Goal: Task Accomplishment & Management: Manage account settings

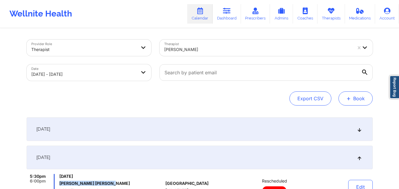
click at [348, 97] on span "+" at bounding box center [348, 98] width 4 height 3
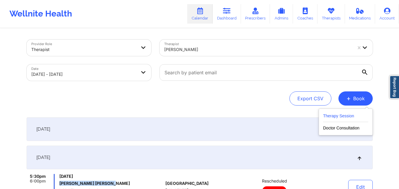
click at [344, 119] on button "Therapy Session" at bounding box center [345, 117] width 45 height 10
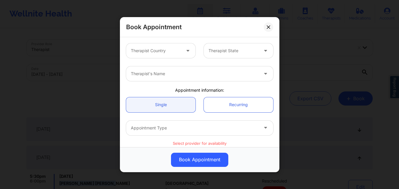
click at [335, 49] on div "Book Appointment Therapist Country Therapist State Therapist's Name Appointment…" at bounding box center [199, 94] width 399 height 189
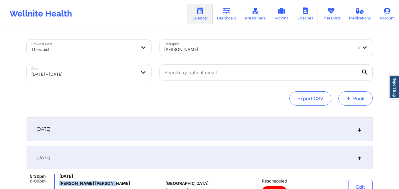
click at [354, 98] on button "+ Book" at bounding box center [355, 99] width 34 height 14
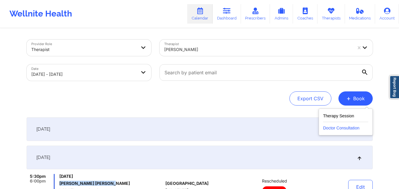
click at [349, 128] on button "Doctor Consultation" at bounding box center [345, 126] width 45 height 9
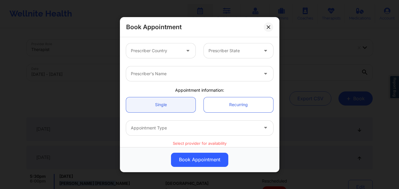
click at [326, 45] on div "Book Appointment Prescriber Country Prescriber State Prescriber's Name Appointm…" at bounding box center [199, 94] width 399 height 189
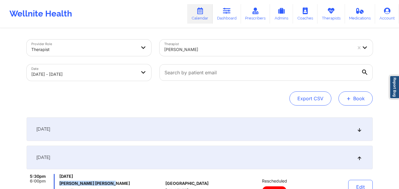
click at [358, 95] on button "+ Book" at bounding box center [355, 99] width 34 height 14
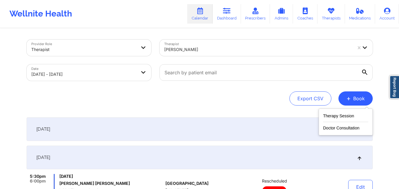
click at [347, 132] on div "Therapy Session Doctor Consultation" at bounding box center [346, 122] width 54 height 27
click at [347, 131] on button "Doctor Consultation" at bounding box center [345, 126] width 45 height 9
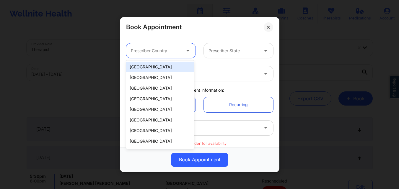
click at [167, 50] on div at bounding box center [156, 50] width 50 height 7
click at [157, 68] on div "[GEOGRAPHIC_DATA]" at bounding box center [160, 67] width 68 height 11
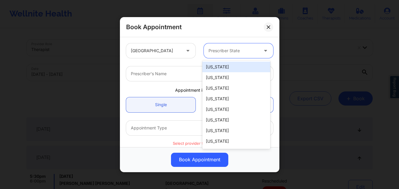
click at [231, 46] on div "Prescriber State" at bounding box center [231, 50] width 55 height 15
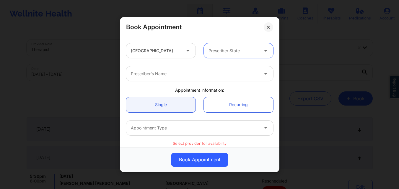
click at [226, 51] on div at bounding box center [233, 50] width 50 height 7
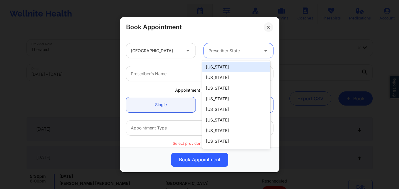
click at [322, 53] on div "Book Appointment United States 51 results available. Use Up and Down to choose …" at bounding box center [199, 94] width 399 height 189
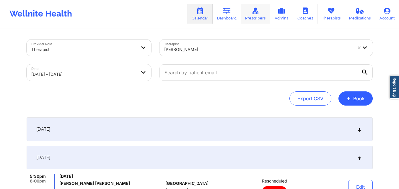
click at [260, 19] on link "Prescribers" at bounding box center [255, 13] width 29 height 19
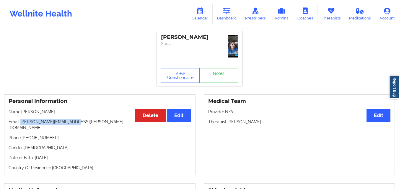
click at [234, 45] on img at bounding box center [233, 46] width 10 height 22
click at [233, 17] on link "Dashboard" at bounding box center [227, 13] width 28 height 19
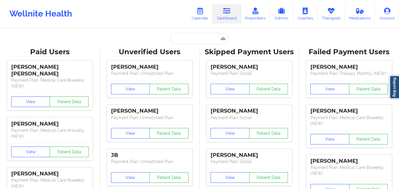
click at [188, 42] on input "text" at bounding box center [199, 38] width 58 height 11
paste input "[PERSON_NAME]"
type input "[PERSON_NAME]"
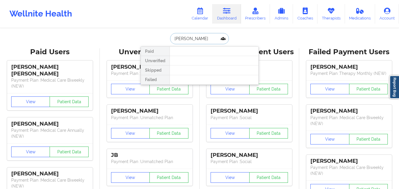
click at [172, 38] on input "[PERSON_NAME]" at bounding box center [199, 38] width 58 height 11
click at [215, 36] on input "[PERSON_NAME]" at bounding box center [199, 38] width 58 height 11
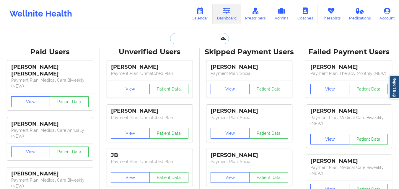
paste input "[PHONE_NUMBER]"
type input "[PHONE_NUMBER]"
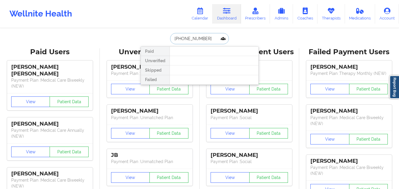
click at [210, 40] on input "[PHONE_NUMBER]" at bounding box center [199, 38] width 58 height 11
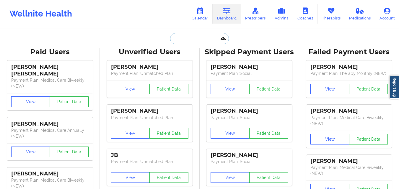
click at [191, 39] on input "text" at bounding box center [199, 38] width 58 height 11
paste input "[PERSON_NAME]"
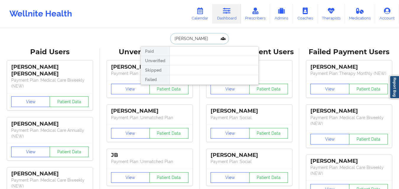
click at [184, 39] on input "[PERSON_NAME]" at bounding box center [199, 38] width 58 height 11
type input "[PERSON_NAME]"
click at [211, 37] on input "[PERSON_NAME]" at bounding box center [199, 38] width 58 height 11
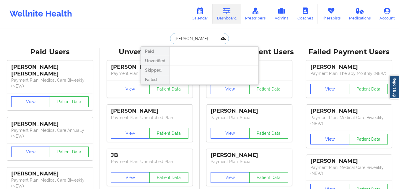
click at [211, 37] on input "[PERSON_NAME]" at bounding box center [199, 38] width 58 height 11
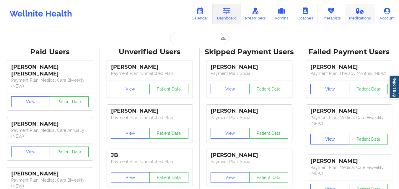
click at [354, 17] on link "Medications" at bounding box center [360, 13] width 30 height 19
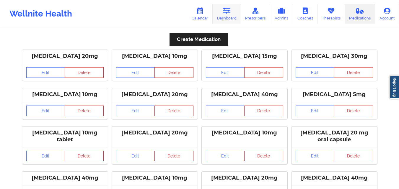
click at [231, 15] on link "Dashboard" at bounding box center [227, 13] width 28 height 19
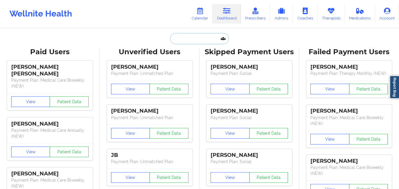
click at [182, 41] on input "text" at bounding box center [199, 38] width 58 height 11
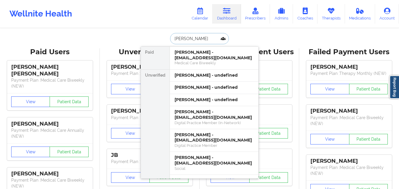
type input "[PERSON_NAME]"
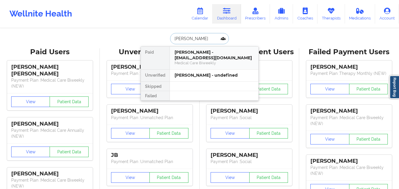
click at [239, 60] on div "[PERSON_NAME] - [EMAIL_ADDRESS][DOMAIN_NAME]" at bounding box center [213, 55] width 79 height 11
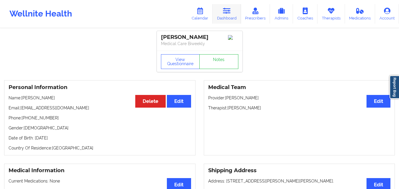
click at [226, 8] on icon at bounding box center [227, 11] width 8 height 6
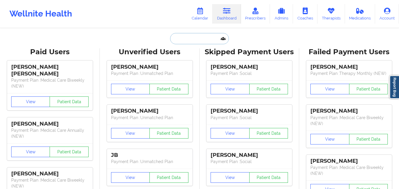
click at [174, 41] on input "text" at bounding box center [199, 38] width 58 height 11
paste input "[PERSON_NAME]"
type input "[PERSON_NAME]"
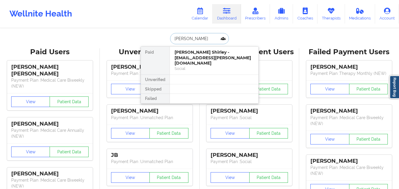
click at [205, 56] on div "[PERSON_NAME] Shirley - [EMAIL_ADDRESS][PERSON_NAME][DOMAIN_NAME]" at bounding box center [213, 58] width 79 height 17
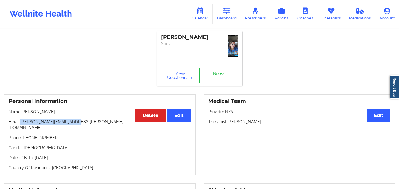
drag, startPoint x: 21, startPoint y: 123, endPoint x: 82, endPoint y: 122, distance: 60.8
click at [82, 122] on p "Email: [PERSON_NAME][EMAIL_ADDRESS][PERSON_NAME][DOMAIN_NAME]" at bounding box center [100, 125] width 182 height 12
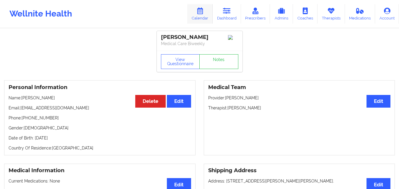
click at [206, 15] on link "Calendar" at bounding box center [199, 13] width 25 height 19
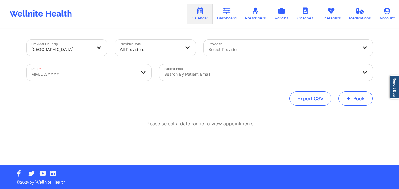
click at [358, 97] on button "+ Book" at bounding box center [355, 99] width 34 height 14
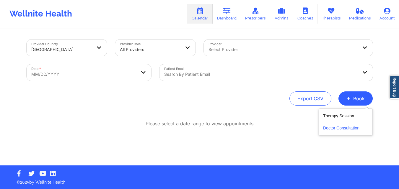
click at [357, 128] on button "Doctor Consultation" at bounding box center [345, 126] width 45 height 9
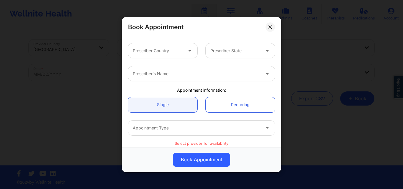
click at [172, 50] on div at bounding box center [158, 50] width 50 height 7
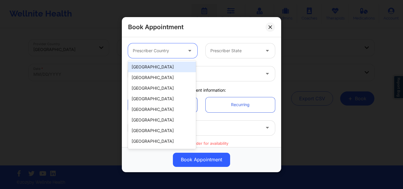
click at [171, 66] on div "[GEOGRAPHIC_DATA]" at bounding box center [162, 67] width 68 height 11
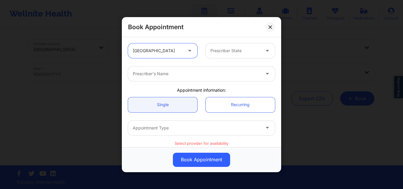
click at [244, 52] on div at bounding box center [236, 50] width 50 height 7
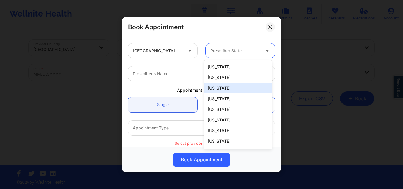
click at [230, 90] on div "Arizona" at bounding box center [238, 88] width 68 height 11
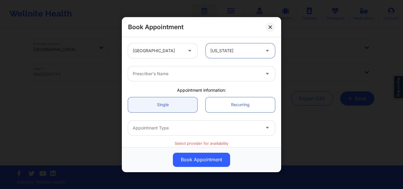
click at [193, 74] on div at bounding box center [197, 73] width 128 height 7
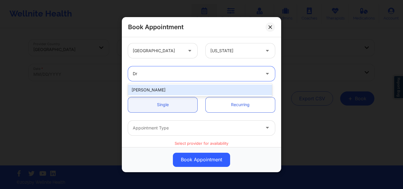
type input "D"
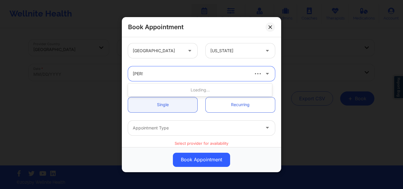
type input "Amy"
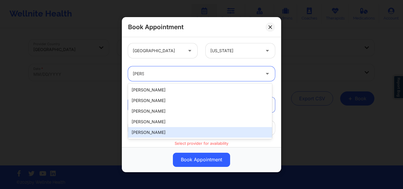
click at [176, 136] on div "[PERSON_NAME]" at bounding box center [200, 132] width 144 height 11
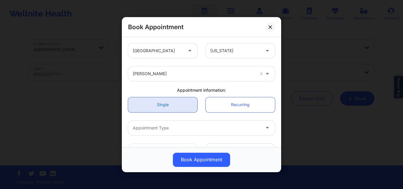
click at [177, 108] on link "Single" at bounding box center [162, 104] width 69 height 15
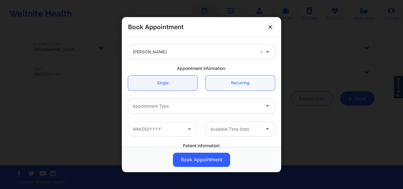
scroll to position [30, 0]
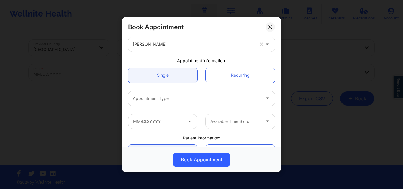
click at [192, 102] on div at bounding box center [197, 98] width 128 height 7
click at [208, 97] on div at bounding box center [197, 98] width 128 height 7
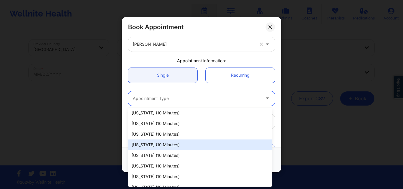
scroll to position [207, 0]
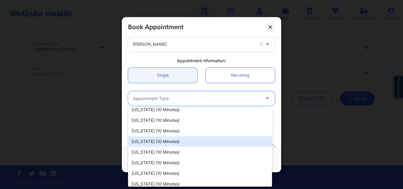
click at [190, 141] on div "Mississippi (10 minutes)" at bounding box center [200, 141] width 144 height 11
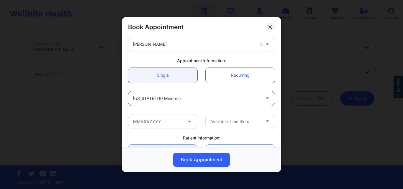
scroll to position [59, 0]
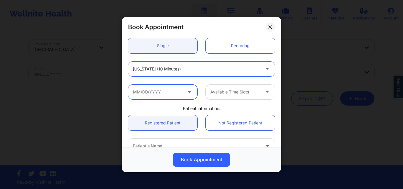
click at [173, 94] on input "text" at bounding box center [162, 91] width 69 height 15
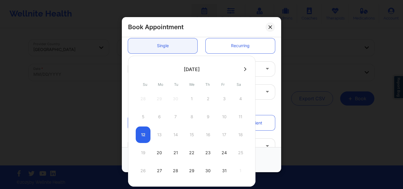
click at [245, 70] on icon at bounding box center [245, 69] width 2 height 4
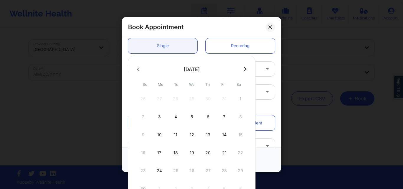
click at [137, 68] on icon at bounding box center [138, 69] width 2 height 4
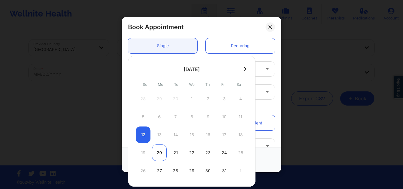
click at [163, 155] on div "20" at bounding box center [159, 153] width 15 height 17
type input "10/20/2025"
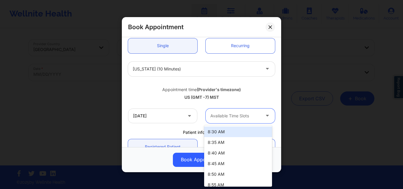
click at [241, 116] on div at bounding box center [236, 115] width 50 height 7
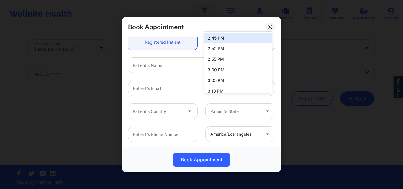
scroll to position [164, 0]
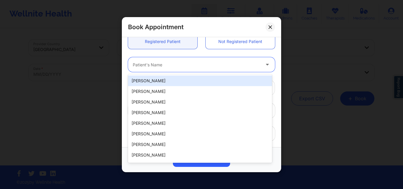
click at [175, 67] on div at bounding box center [197, 64] width 128 height 7
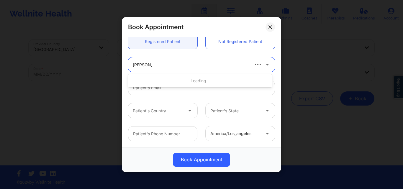
type input "[PERSON_NAME]"
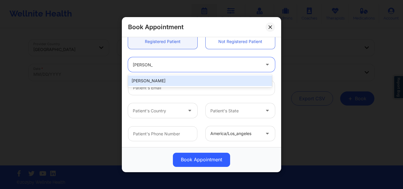
click at [175, 83] on div "[PERSON_NAME]" at bounding box center [200, 81] width 144 height 11
type input "[EMAIL_ADDRESS][DOMAIN_NAME]"
type input "[PHONE_NUMBER]"
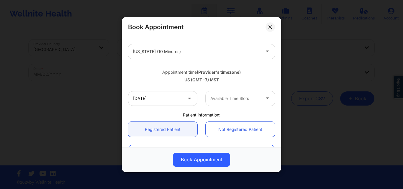
scroll to position [76, 0]
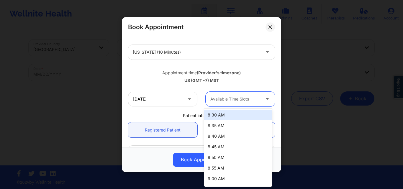
click at [236, 102] on div at bounding box center [236, 99] width 50 height 7
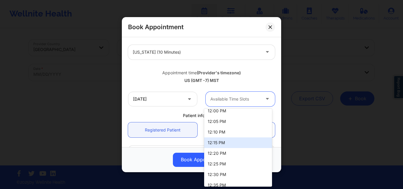
scroll to position [443, 0]
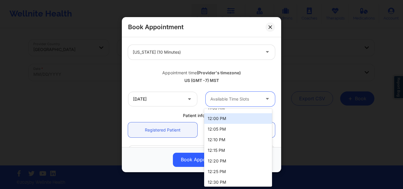
click at [233, 121] on div "12:00 PM" at bounding box center [238, 118] width 68 height 11
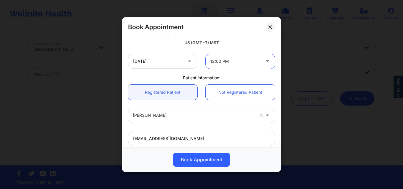
scroll to position [78, 0]
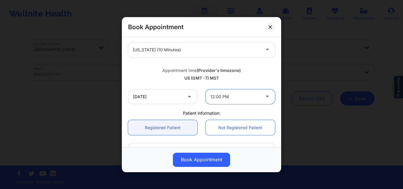
click at [241, 97] on div at bounding box center [236, 96] width 50 height 7
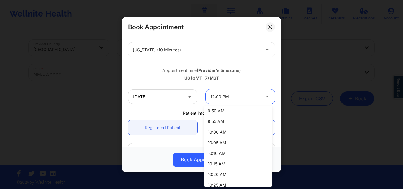
scroll to position [177, 0]
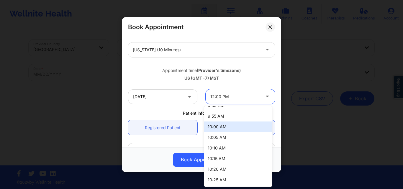
click at [233, 127] on div "10:00 AM" at bounding box center [238, 127] width 68 height 11
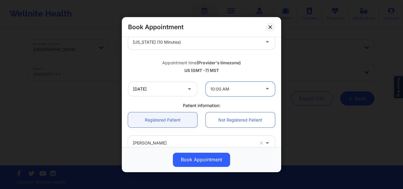
scroll to position [78, 0]
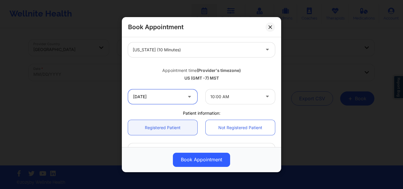
click at [184, 97] on input "10/20/2025" at bounding box center [162, 96] width 69 height 15
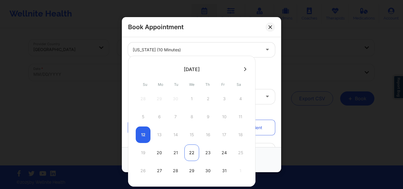
click at [192, 151] on div "22" at bounding box center [192, 153] width 15 height 17
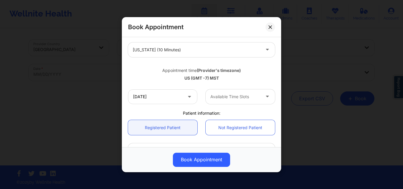
click at [245, 96] on div at bounding box center [236, 96] width 50 height 7
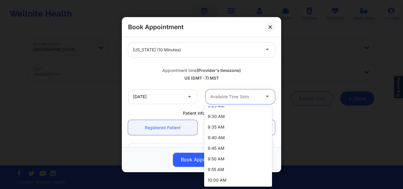
scroll to position [118, 0]
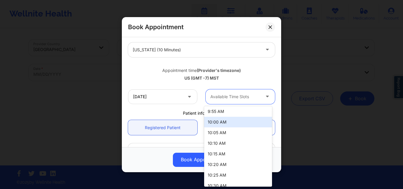
click at [232, 122] on div "10:00 AM" at bounding box center [238, 122] width 68 height 11
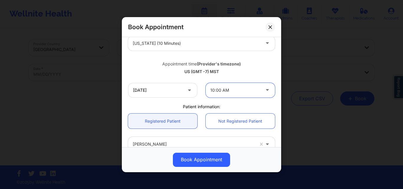
scroll to position [78, 0]
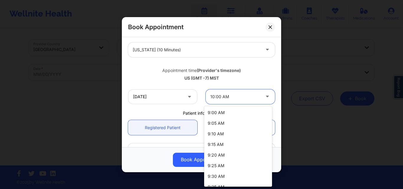
click at [244, 98] on div at bounding box center [236, 96] width 50 height 7
click at [241, 111] on div "9:00 AM" at bounding box center [238, 112] width 68 height 11
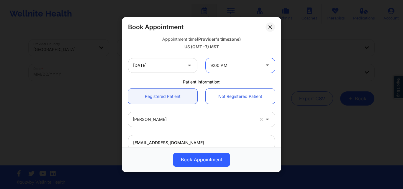
scroll to position [108, 0]
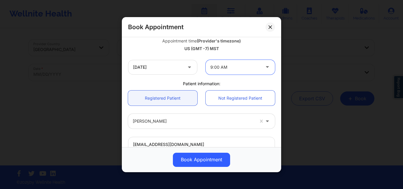
click at [237, 71] on div at bounding box center [236, 67] width 50 height 7
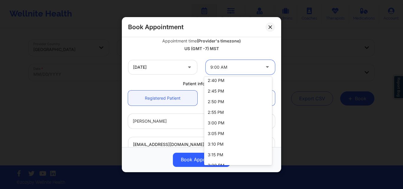
scroll to position [732, 0]
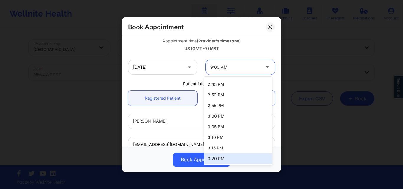
click at [230, 159] on div "3:20 PM" at bounding box center [238, 159] width 68 height 11
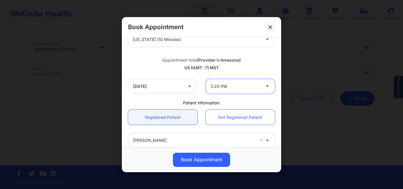
scroll to position [78, 0]
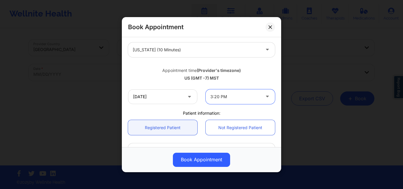
click at [252, 99] on div at bounding box center [236, 96] width 50 height 7
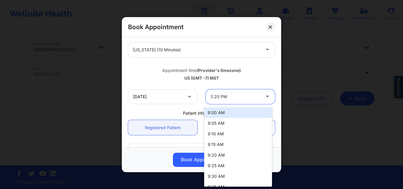
click at [238, 116] on div "9:00 AM" at bounding box center [238, 112] width 68 height 11
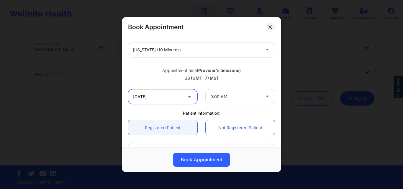
click at [156, 96] on input "10/22/2025" at bounding box center [162, 96] width 69 height 15
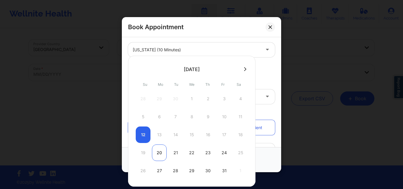
click at [160, 150] on div "20" at bounding box center [159, 153] width 15 height 17
type input "10/20/2025"
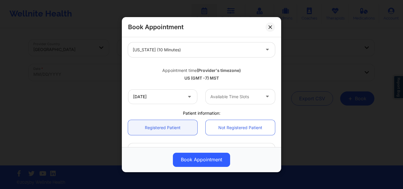
click at [244, 98] on div at bounding box center [236, 96] width 50 height 7
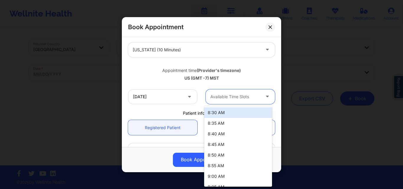
click at [242, 111] on div "8:30 AM" at bounding box center [238, 112] width 68 height 11
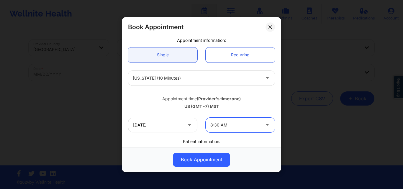
scroll to position [49, 0]
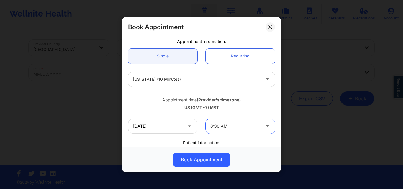
click at [249, 128] on div at bounding box center [236, 126] width 50 height 7
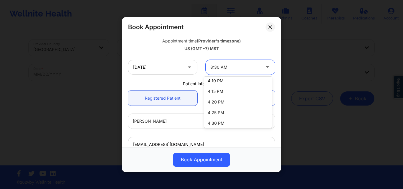
scroll to position [1004, 0]
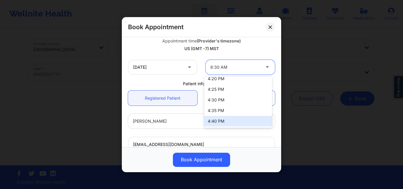
click at [233, 121] on div "4:40 PM" at bounding box center [238, 121] width 68 height 11
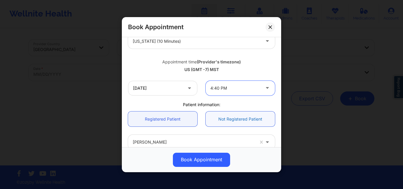
scroll to position [78, 0]
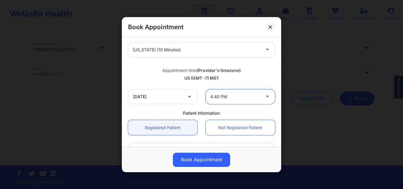
click at [246, 99] on div at bounding box center [236, 96] width 50 height 7
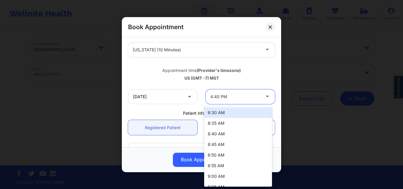
click at [235, 110] on div "8:30 AM" at bounding box center [238, 112] width 68 height 11
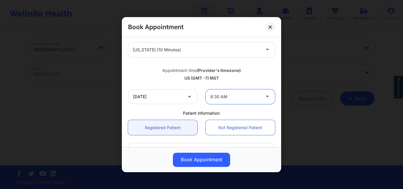
click at [249, 94] on div at bounding box center [236, 96] width 50 height 7
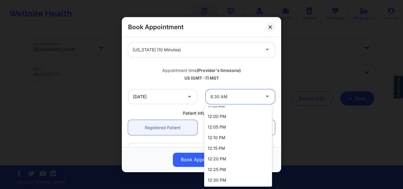
scroll to position [443, 0]
click at [245, 115] on div "12:00 PM" at bounding box center [238, 116] width 68 height 11
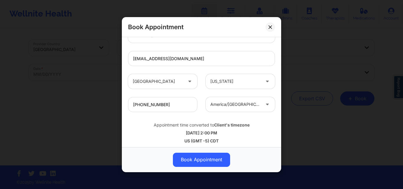
scroll to position [196, 0]
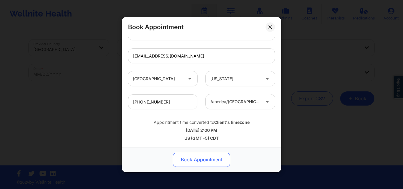
click at [205, 156] on button "Book Appointment" at bounding box center [201, 160] width 57 height 14
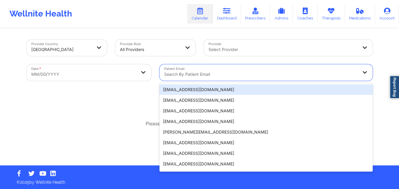
click at [228, 73] on div at bounding box center [261, 74] width 194 height 7
paste input "[PERSON_NAME][EMAIL_ADDRESS][PERSON_NAME][DOMAIN_NAME]"
type input "[PERSON_NAME][EMAIL_ADDRESS][PERSON_NAME][DOMAIN_NAME]"
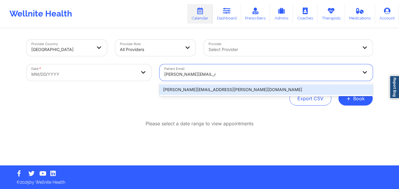
click at [223, 92] on div "[PERSON_NAME][EMAIL_ADDRESS][PERSON_NAME][DOMAIN_NAME]" at bounding box center [265, 89] width 213 height 11
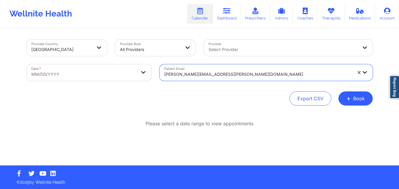
click at [82, 77] on body "Wellnite Health Calendar Dashboard Prescribers Admins Coaches Therapists Medica…" at bounding box center [199, 94] width 399 height 189
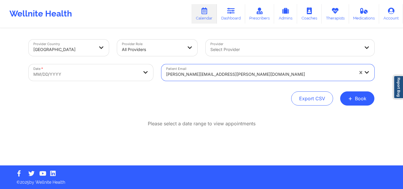
select select "2025-8"
select select "2025-9"
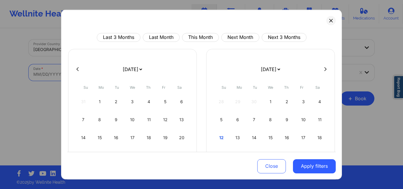
click at [324, 71] on icon at bounding box center [325, 69] width 2 height 4
select select "2025-9"
select select "2025-10"
click at [128, 102] on div "1" at bounding box center [132, 101] width 15 height 17
select select "2025-9"
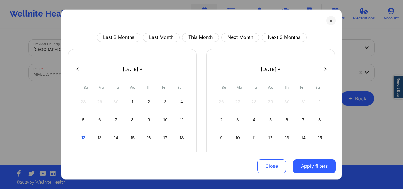
select select "2025-10"
select select "2025-9"
select select "2025-10"
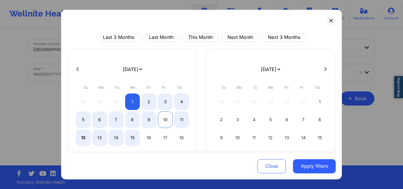
select select "2025-9"
select select "2025-10"
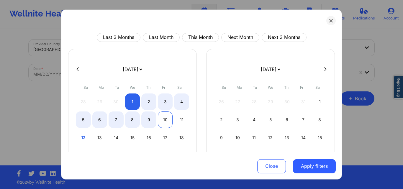
click at [167, 121] on div "10" at bounding box center [165, 119] width 15 height 17
select select "2025-9"
select select "2025-10"
click at [162, 117] on div "10" at bounding box center [165, 119] width 15 height 17
select select "2025-9"
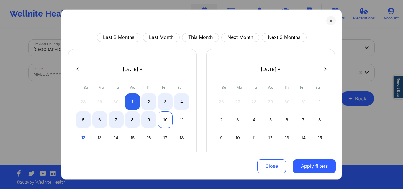
select select "2025-10"
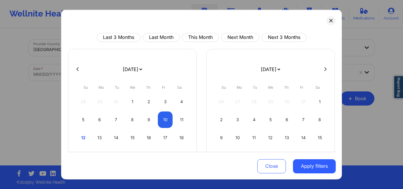
select select "2025-9"
select select "2025-10"
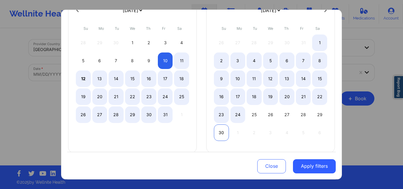
select select "2025-9"
select select "2025-10"
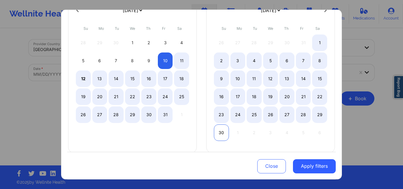
click at [220, 133] on div "30" at bounding box center [221, 132] width 15 height 17
select select "2025-9"
select select "2025-10"
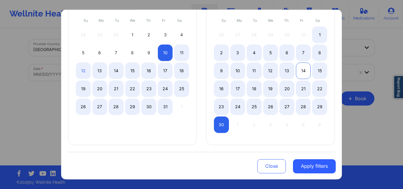
scroll to position [8, 0]
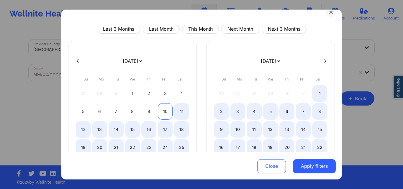
click at [165, 110] on div "10" at bounding box center [165, 111] width 15 height 17
select select "2025-9"
select select "2025-10"
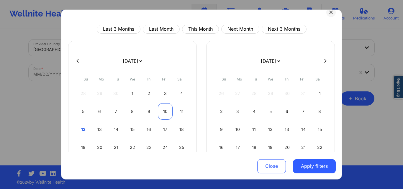
click at [165, 110] on div "10" at bounding box center [165, 111] width 15 height 17
select select "2025-9"
select select "2025-10"
click at [324, 61] on icon at bounding box center [325, 61] width 2 height 4
select select "2025-10"
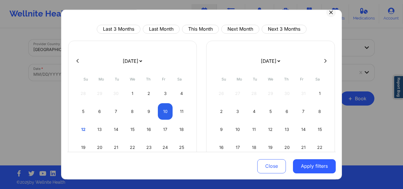
select select "2025-11"
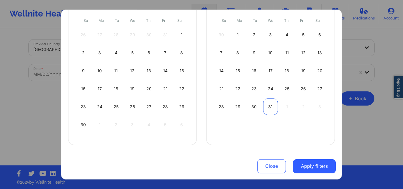
click at [269, 107] on div "31" at bounding box center [270, 106] width 15 height 17
select select "2025-11"
select select "2026-0"
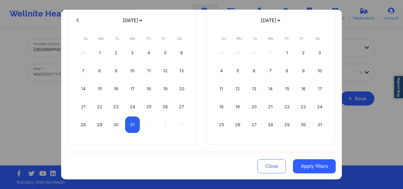
scroll to position [49, 0]
click at [321, 167] on button "Apply filters" at bounding box center [314, 166] width 43 height 14
select select "2025-11"
select select "2026-0"
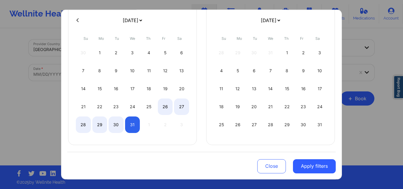
select select "2025-11"
select select "2026-0"
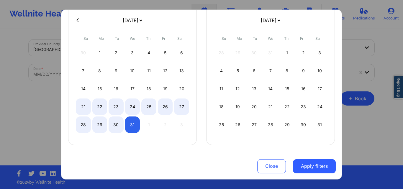
select select "2025-11"
select select "2026-0"
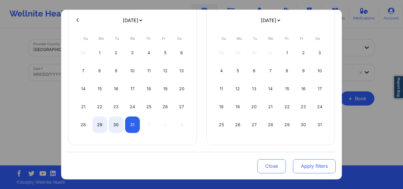
click at [314, 160] on button "Apply filters" at bounding box center [314, 166] width 43 height 14
click at [316, 167] on button "Apply filters" at bounding box center [314, 166] width 43 height 14
click at [315, 170] on button "Apply filters" at bounding box center [314, 166] width 43 height 14
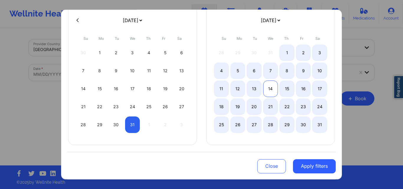
select select "2025-11"
select select "2026-0"
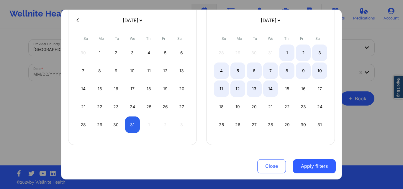
select select "2025-11"
select select "2026-0"
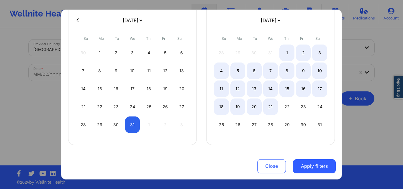
select select "2025-11"
select select "2026-0"
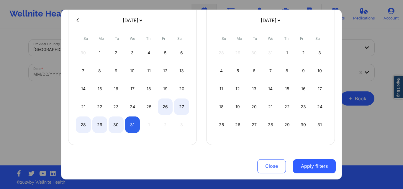
select select "2025-11"
select select "2026-0"
click at [307, 166] on button "Apply filters" at bounding box center [314, 166] width 43 height 14
select select "2025-11"
select select "2026-0"
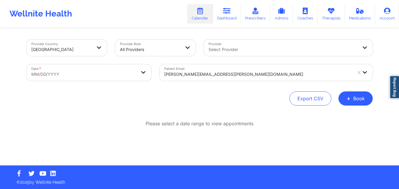
click at [89, 72] on body "Wellnite Health Calendar Dashboard Prescribers Admins Coaches Therapists Medica…" at bounding box center [199, 94] width 399 height 189
select select "2025-8"
select select "2025-9"
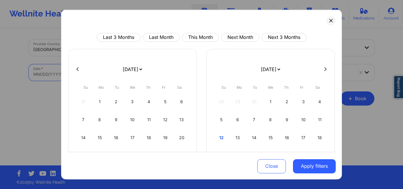
click at [324, 69] on button at bounding box center [326, 69] width 6 height 5
select select "2025-9"
select select "2025-10"
click at [163, 120] on div "10" at bounding box center [165, 119] width 15 height 17
select select "2025-9"
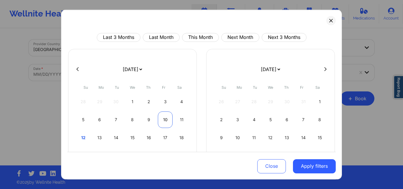
select select "2025-10"
select select "2025-9"
select select "2025-10"
select select "2025-9"
select select "2025-10"
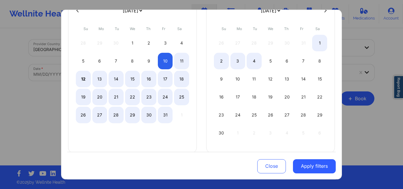
scroll to position [59, 0]
select select "2025-9"
select select "2025-10"
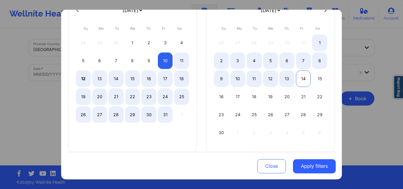
scroll to position [30, 0]
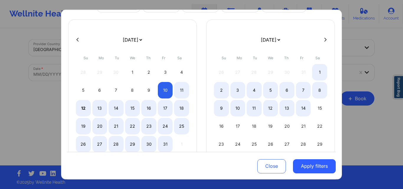
click at [324, 39] on icon at bounding box center [325, 40] width 2 height 4
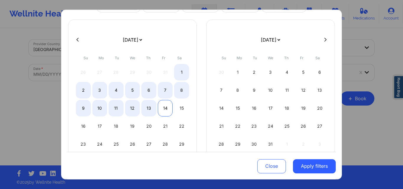
select select "2025-10"
select select "2025-11"
select select "2025-10"
select select "2025-11"
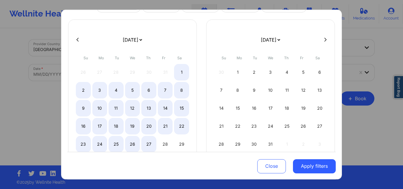
select select "2025-10"
select select "2025-11"
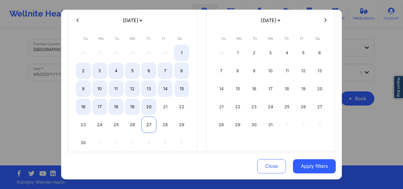
select select "2025-10"
select select "2025-11"
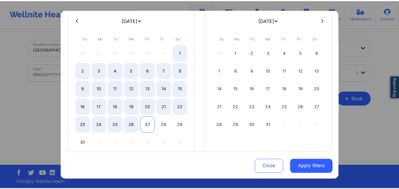
scroll to position [67, 0]
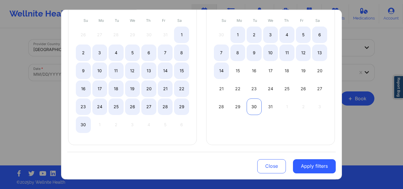
select select "2025-10"
select select "2025-11"
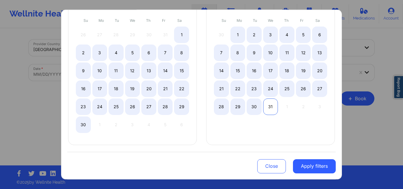
select select "2025-10"
select select "2025-11"
click at [272, 106] on div "31" at bounding box center [270, 106] width 15 height 17
select select "2025-9"
select select "2025-10"
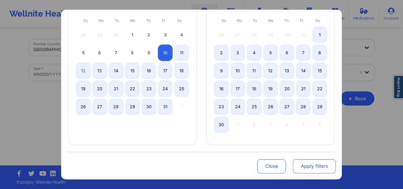
click at [315, 169] on button "Apply filters" at bounding box center [314, 166] width 43 height 14
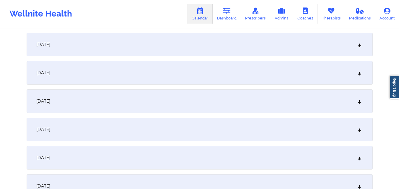
scroll to position [59, 0]
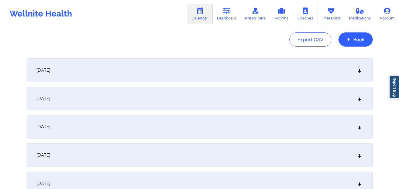
click at [163, 81] on div "October 10, 2025" at bounding box center [200, 70] width 346 height 24
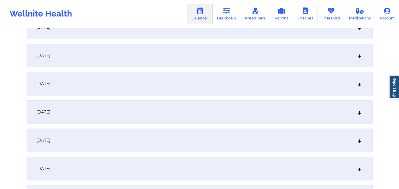
scroll to position [325, 0]
click at [190, 104] on div "October 17, 2025" at bounding box center [200, 111] width 346 height 24
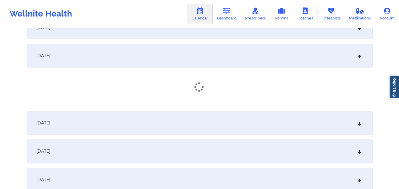
scroll to position [384, 0]
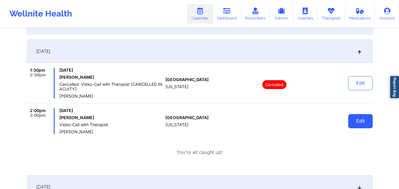
click at [363, 125] on button "Edit" at bounding box center [360, 121] width 25 height 14
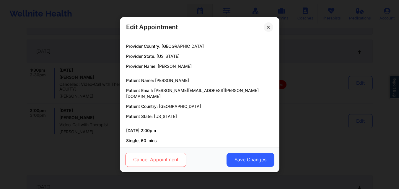
click at [159, 162] on button "Cancel Appointment" at bounding box center [155, 160] width 61 height 14
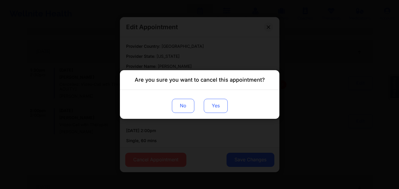
click at [216, 110] on button "Yes" at bounding box center [215, 106] width 24 height 14
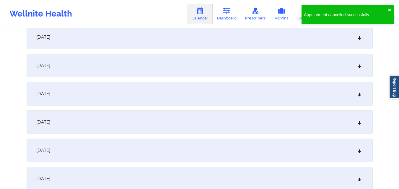
scroll to position [620, 0]
click at [283, 128] on div "October 24, 2025" at bounding box center [200, 121] width 346 height 24
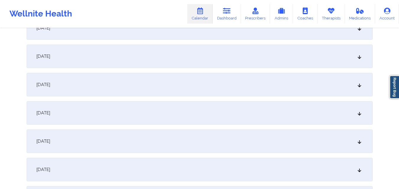
scroll to position [886, 0]
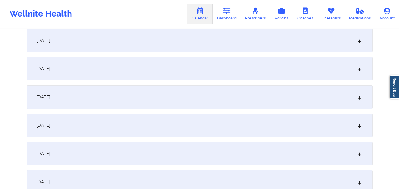
click at [302, 94] on div "October 30, 2025" at bounding box center [200, 97] width 346 height 24
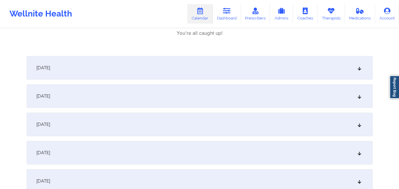
scroll to position [207, 0]
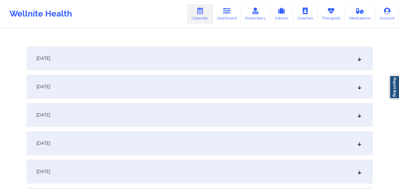
click at [253, 114] on div "October 13, 2025" at bounding box center [200, 115] width 346 height 24
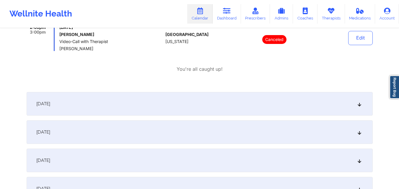
scroll to position [561, 0]
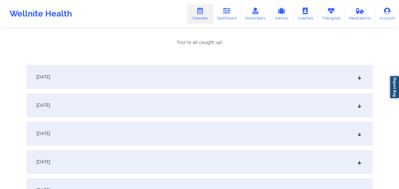
click at [230, 138] on div "October 20, 2025" at bounding box center [200, 134] width 346 height 24
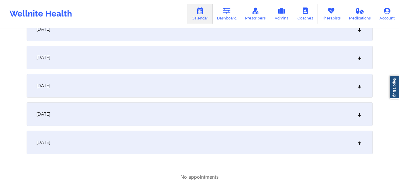
scroll to position [974, 0]
click at [250, 57] on div "October 27, 2025" at bounding box center [200, 57] width 346 height 24
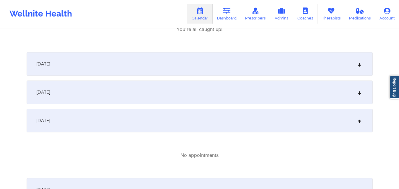
scroll to position [1092, 0]
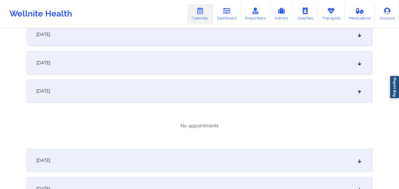
click at [248, 123] on div "No appointments" at bounding box center [200, 126] width 346 height 7
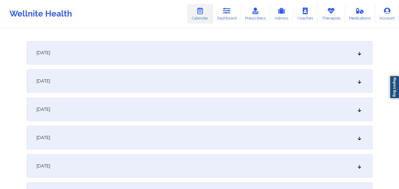
scroll to position [1211, 0]
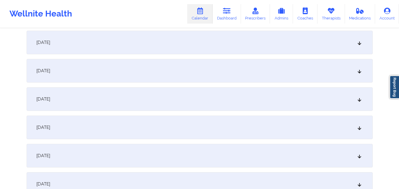
click at [248, 123] on div "November 3, 2025" at bounding box center [200, 128] width 346 height 24
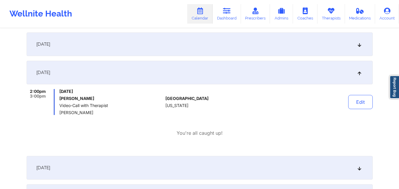
scroll to position [1270, 0]
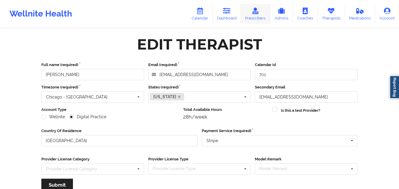
click at [257, 18] on link "Prescribers" at bounding box center [255, 13] width 29 height 19
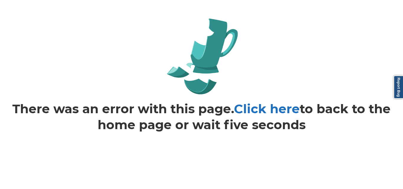
click at [267, 111] on link "Click here" at bounding box center [267, 108] width 66 height 15
